Goal: Information Seeking & Learning: Learn about a topic

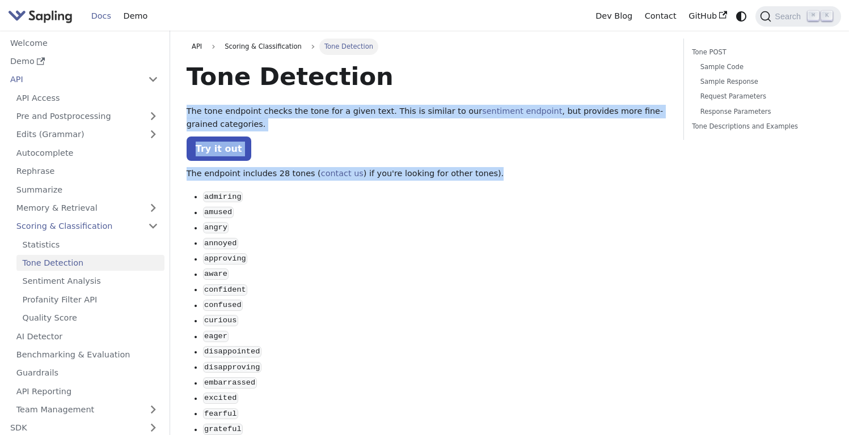
drag, startPoint x: 433, startPoint y: 100, endPoint x: 489, endPoint y: 185, distance: 102.4
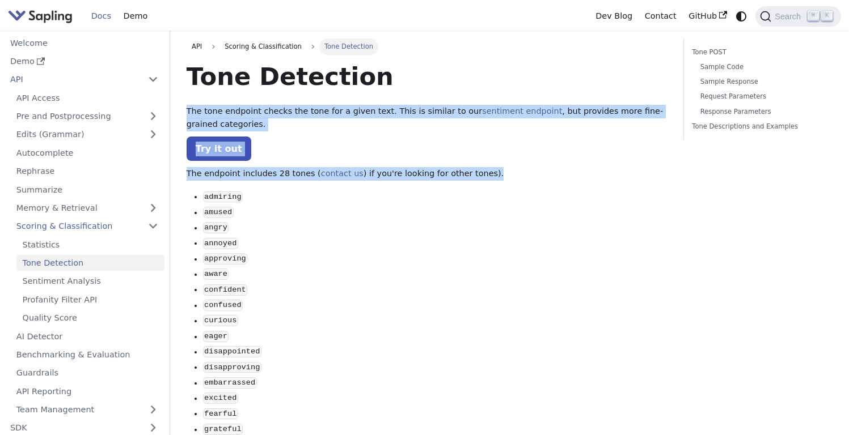
drag, startPoint x: 491, startPoint y: 160, endPoint x: 456, endPoint y: 92, distance: 76.3
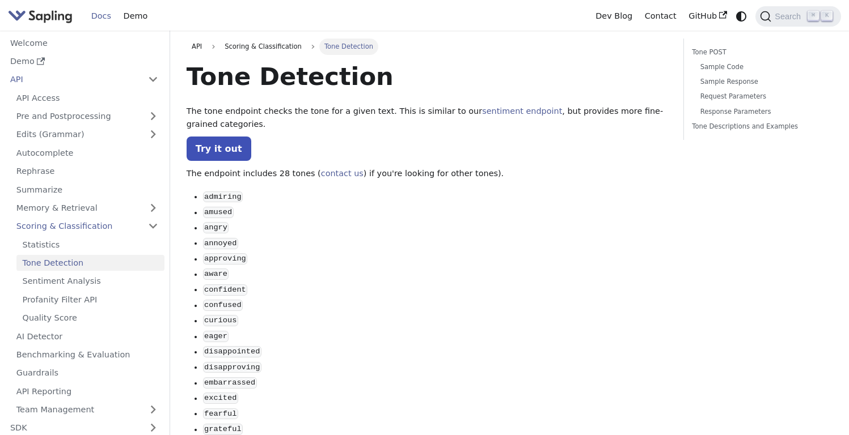
click at [456, 91] on h1 "Tone Detection" at bounding box center [427, 76] width 480 height 31
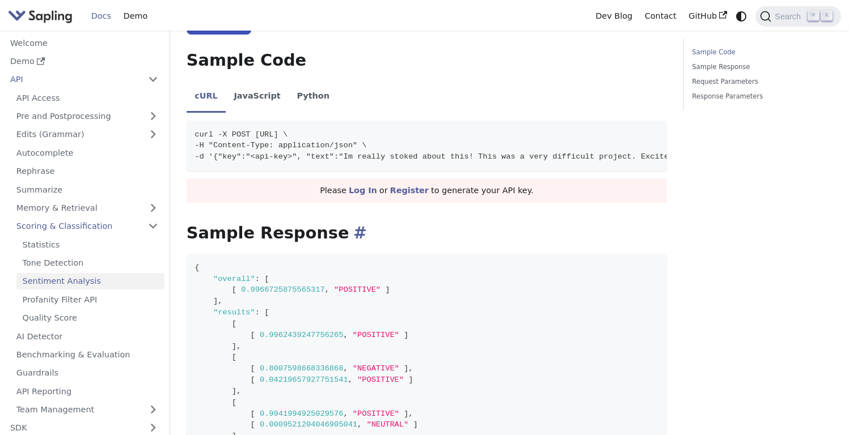
click at [488, 236] on h2 "Sample Response ​" at bounding box center [427, 233] width 480 height 20
click at [622, 259] on div "Sentiment Analysis The sentiment endpoint checks the sentiment for a given text…" at bounding box center [427, 365] width 480 height 908
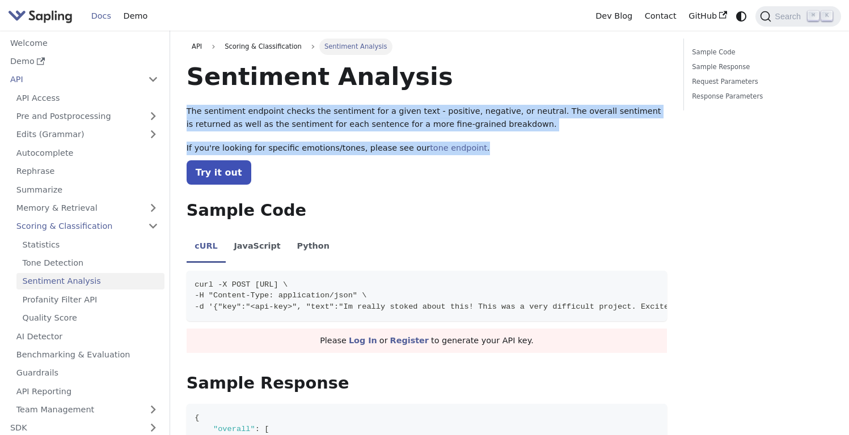
drag, startPoint x: 510, startPoint y: 146, endPoint x: 457, endPoint y: 90, distance: 77.0
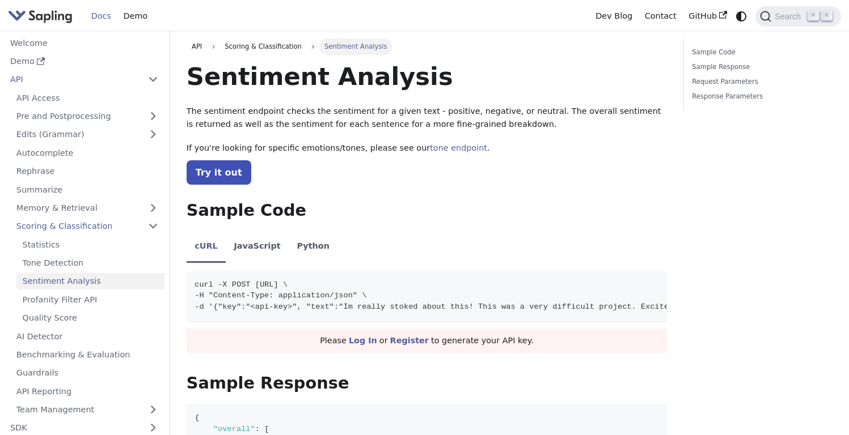
drag, startPoint x: 457, startPoint y: 91, endPoint x: 467, endPoint y: 95, distance: 10.7
click at [459, 91] on h1 "Sentiment Analysis" at bounding box center [427, 76] width 480 height 31
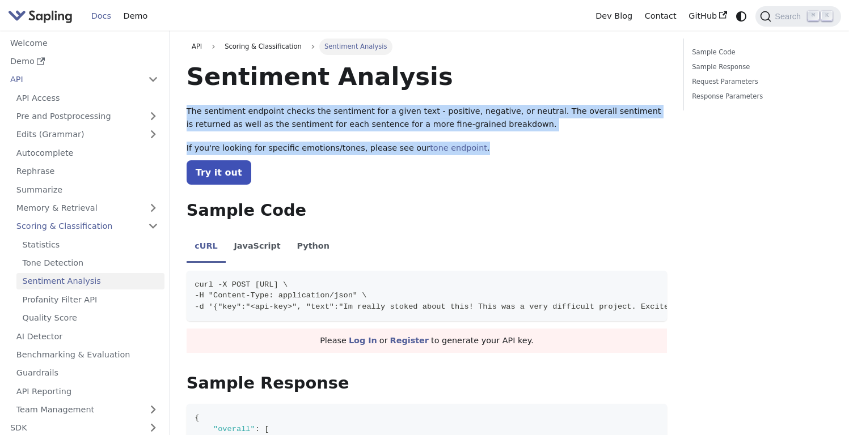
drag, startPoint x: 467, startPoint y: 95, endPoint x: 506, endPoint y: 154, distance: 70.6
click at [506, 154] on p "If you're looking for specific emotions/tones, please see our tone endpoint ." at bounding box center [427, 149] width 480 height 14
drag, startPoint x: 536, startPoint y: 164, endPoint x: 485, endPoint y: 103, distance: 79.7
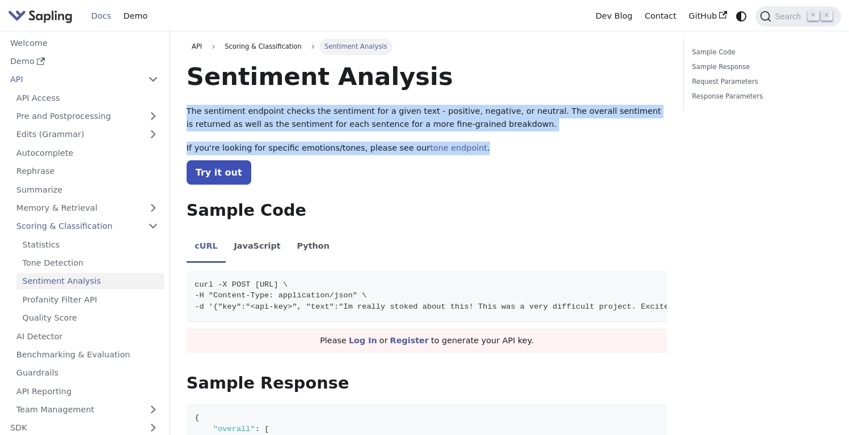
drag, startPoint x: 485, startPoint y: 99, endPoint x: 505, endPoint y: 146, distance: 50.8
click at [505, 147] on p "If you're looking for specific emotions/tones, please see our tone endpoint ." at bounding box center [427, 149] width 480 height 14
drag, startPoint x: 505, startPoint y: 146, endPoint x: 484, endPoint y: 78, distance: 71.2
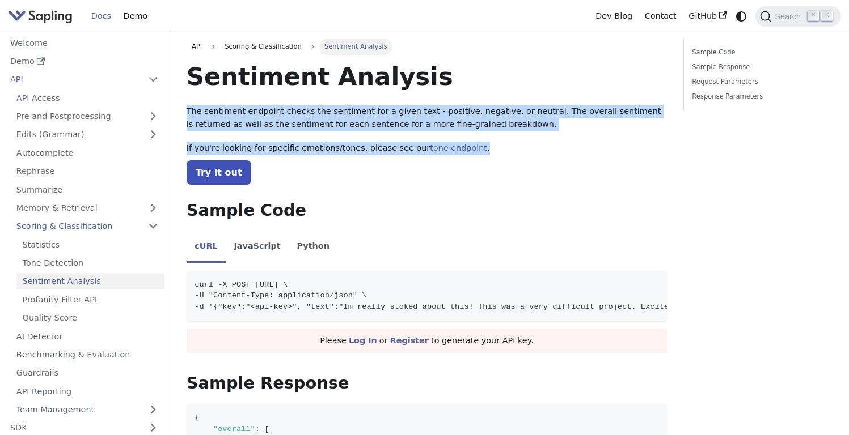
click at [484, 78] on h1 "Sentiment Analysis" at bounding box center [427, 76] width 480 height 31
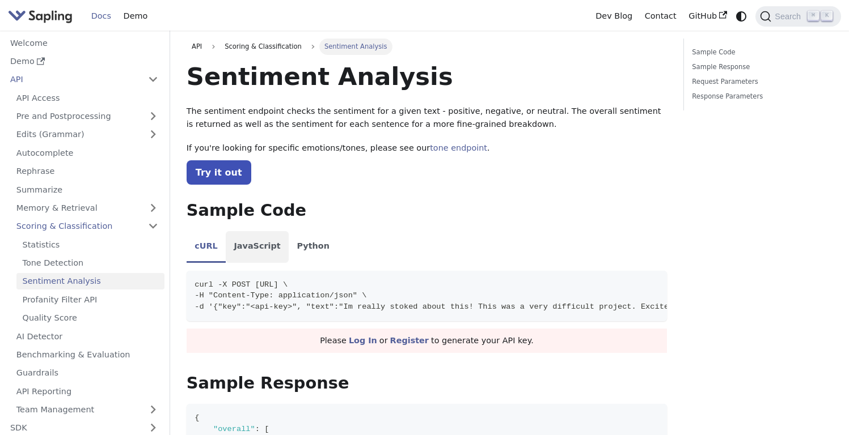
click at [245, 249] on li "JavaScript" at bounding box center [257, 247] width 63 height 32
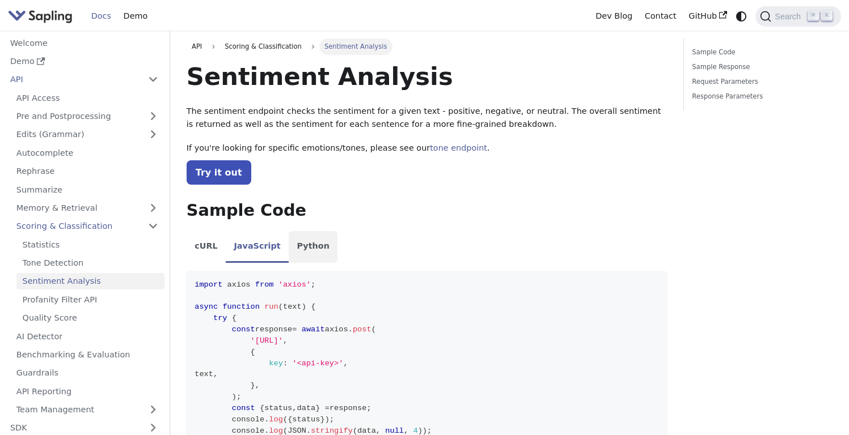
click at [294, 245] on li "Python" at bounding box center [313, 247] width 49 height 32
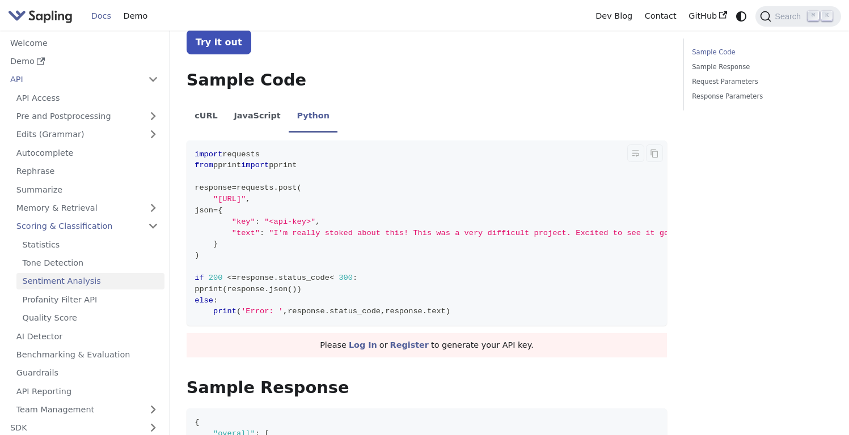
scroll to position [140, 0]
